Goal: Information Seeking & Learning: Learn about a topic

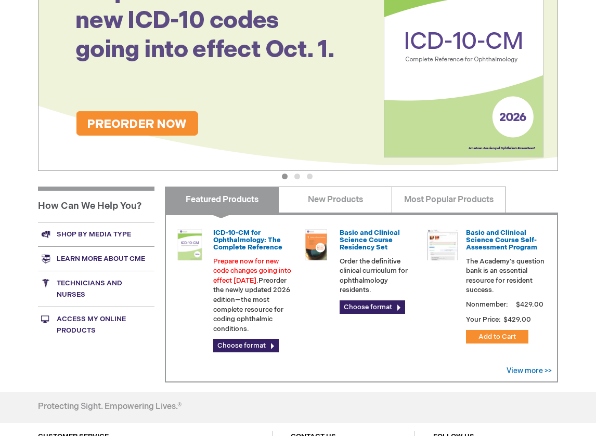
scroll to position [208, 0]
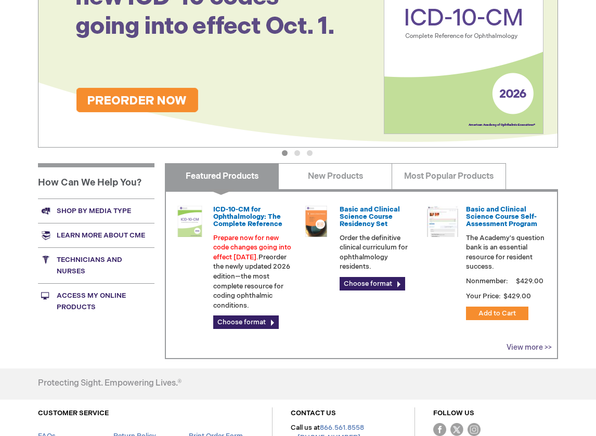
click at [538, 352] on link "View more >>" at bounding box center [528, 347] width 45 height 9
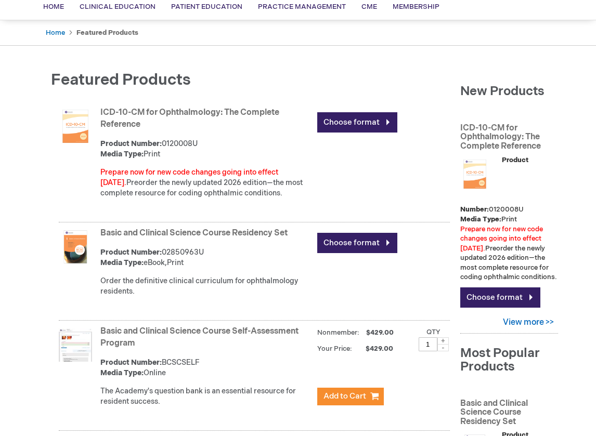
scroll to position [104, 0]
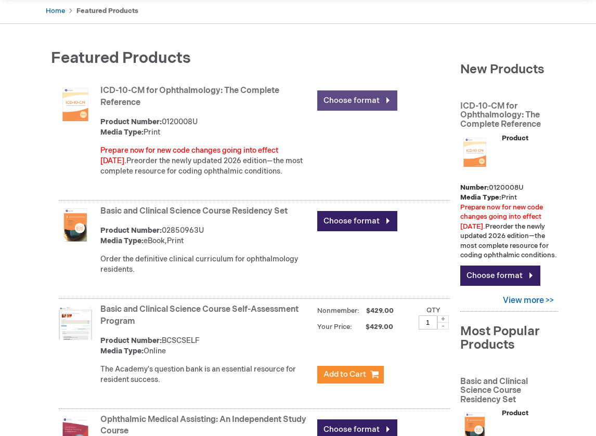
click at [336, 105] on link "Choose format" at bounding box center [357, 100] width 80 height 20
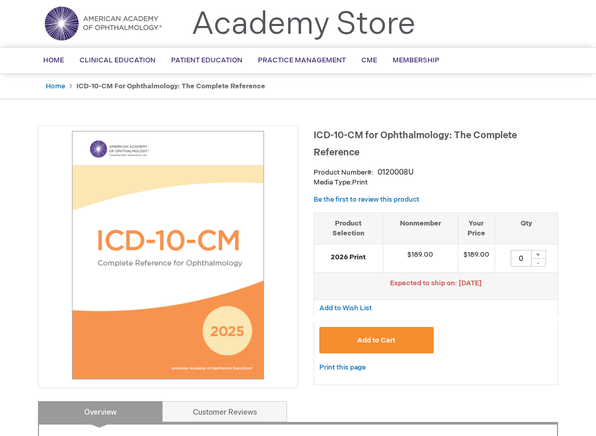
scroll to position [52, 0]
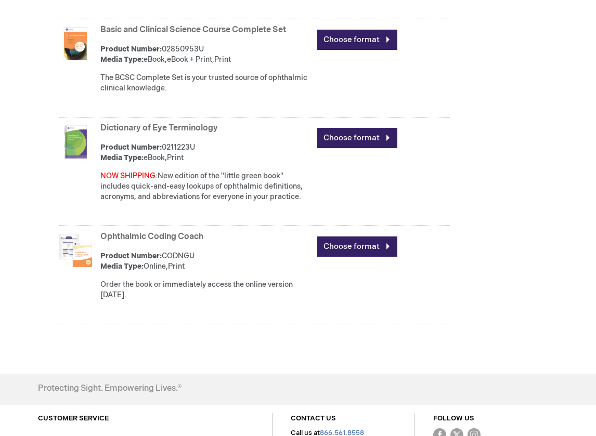
scroll to position [727, 0]
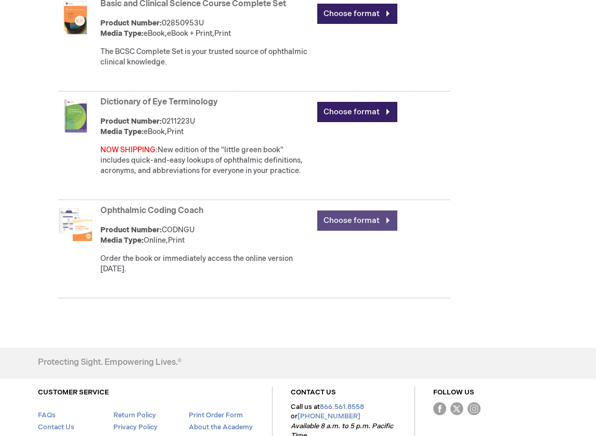
click at [345, 223] on link "Choose format" at bounding box center [357, 220] width 80 height 20
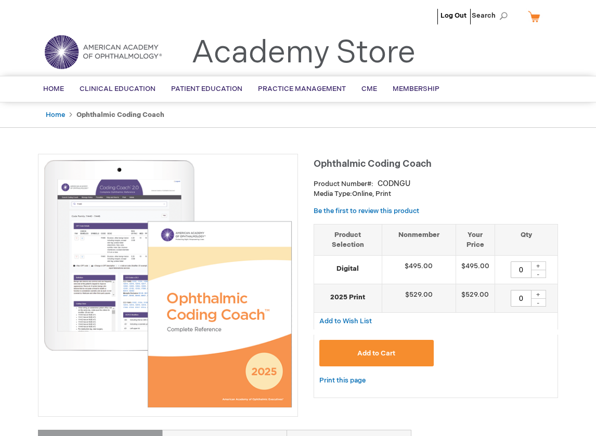
click at [115, 234] on img at bounding box center [168, 284] width 248 height 248
click at [200, 255] on img at bounding box center [168, 284] width 248 height 248
drag, startPoint x: 314, startPoint y: 163, endPoint x: 431, endPoint y: 167, distance: 116.5
click at [431, 167] on span "Ophthalmic Coding Coach" at bounding box center [372, 163] width 118 height 11
copy span "Ophthalmic Coding Coach"
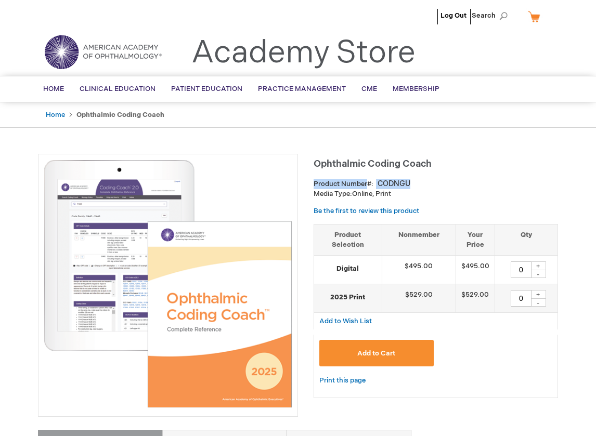
drag, startPoint x: 314, startPoint y: 183, endPoint x: 413, endPoint y: 181, distance: 98.8
click at [413, 181] on div "Product Number CODNGU" at bounding box center [435, 184] width 244 height 10
copy div "Product Number CODNGU"
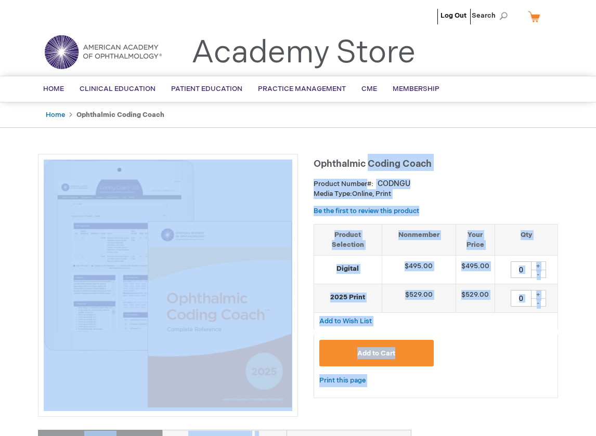
drag, startPoint x: 313, startPoint y: 165, endPoint x: 366, endPoint y: 168, distance: 53.6
click at [366, 168] on span "Ophthalmic Coding Coach" at bounding box center [372, 163] width 118 height 11
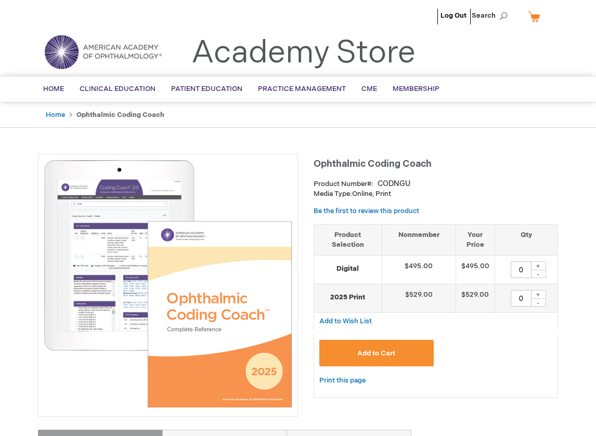
drag, startPoint x: 315, startPoint y: 161, endPoint x: 430, endPoint y: 166, distance: 115.5
click at [430, 166] on span "Ophthalmic Coding Coach" at bounding box center [372, 163] width 118 height 11
copy span "Ophthalmic Coding Coach"
click at [485, 376] on div "Print this page" at bounding box center [435, 386] width 244 height 24
drag, startPoint x: 315, startPoint y: 165, endPoint x: 430, endPoint y: 163, distance: 114.4
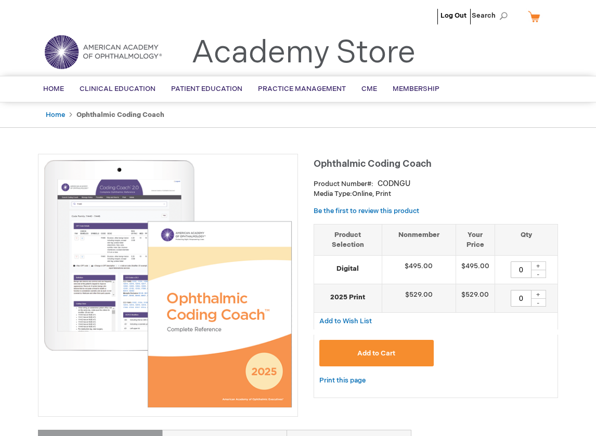
click at [430, 163] on span "Ophthalmic Coding Coach" at bounding box center [372, 163] width 118 height 11
copy span "Ophthalmic Coding Coach"
